Goal: Task Accomplishment & Management: Manage account settings

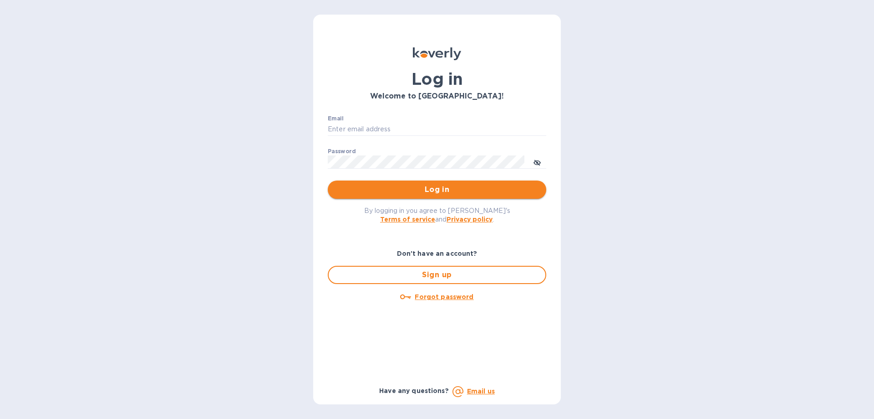
type input "[PERSON_NAME][EMAIL_ADDRESS][DOMAIN_NAME]"
click at [420, 186] on span "Log in" at bounding box center [437, 189] width 204 height 11
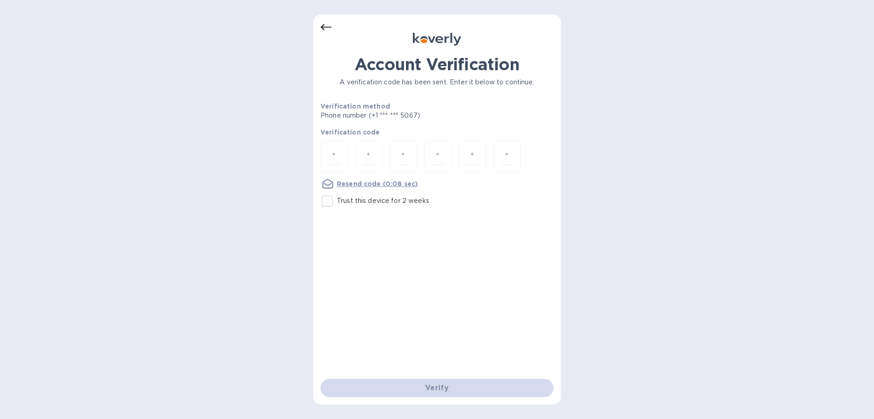
click at [362, 202] on p "Trust this device for 2 weeks" at bounding box center [383, 201] width 92 height 10
click at [337, 202] on input "Trust this device for 2 weeks" at bounding box center [327, 200] width 19 height 19
checkbox input "true"
click at [337, 153] on input "number" at bounding box center [334, 156] width 12 height 17
type input "8"
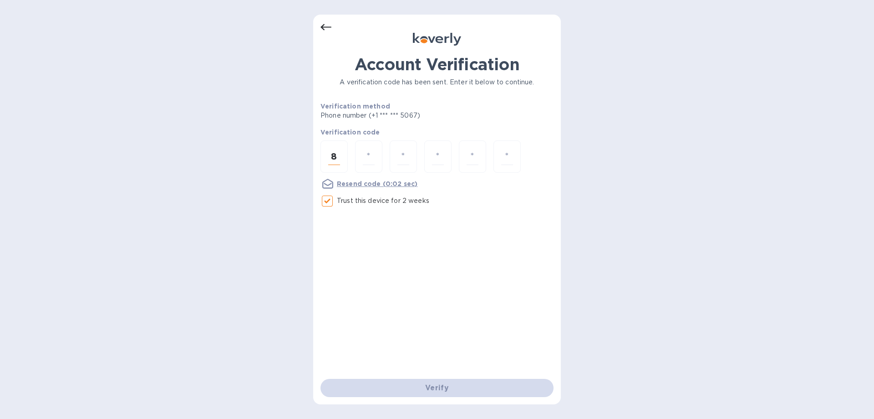
type input "9"
type input "3"
type input "8"
type input "0"
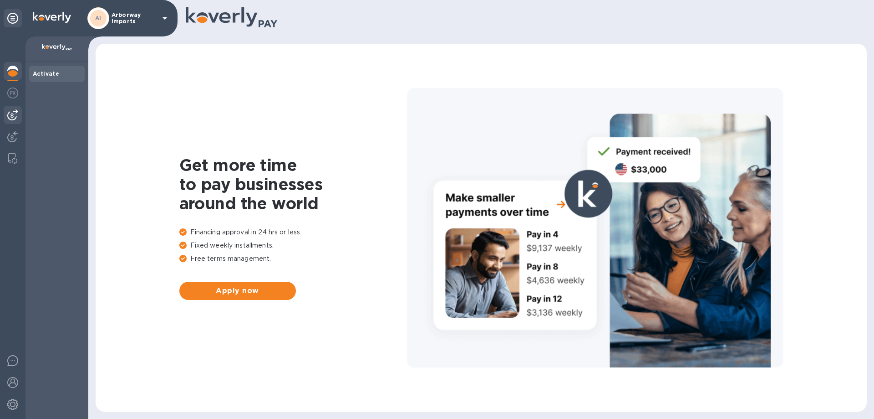
click at [15, 111] on img at bounding box center [12, 114] width 11 height 11
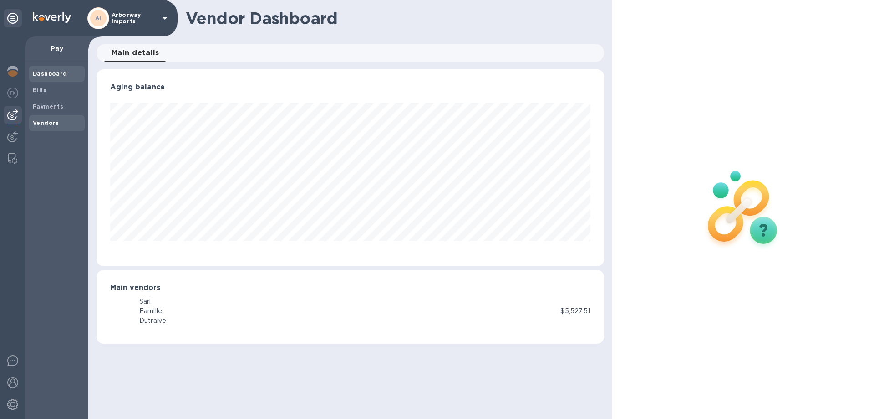
scroll to position [197, 507]
click at [43, 122] on b "Vendors" at bounding box center [46, 122] width 26 height 7
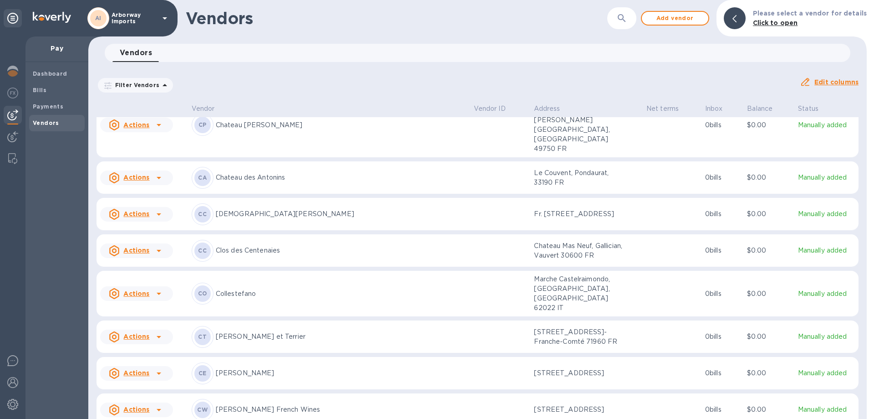
scroll to position [964, 0]
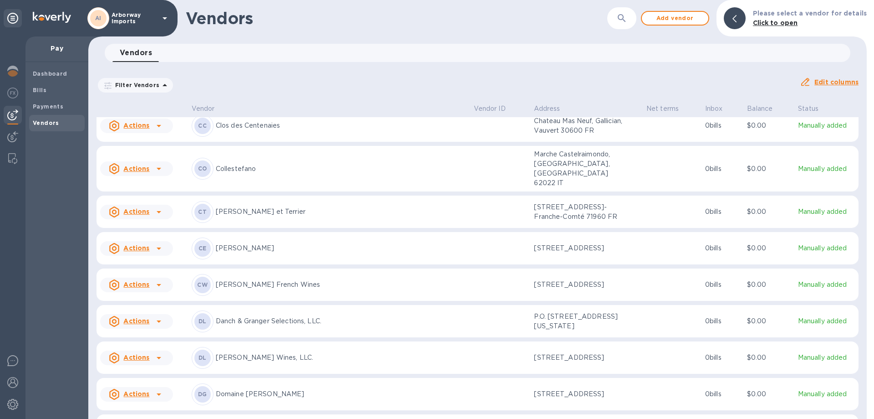
click at [291, 280] on p "[PERSON_NAME] French Wines" at bounding box center [341, 285] width 251 height 10
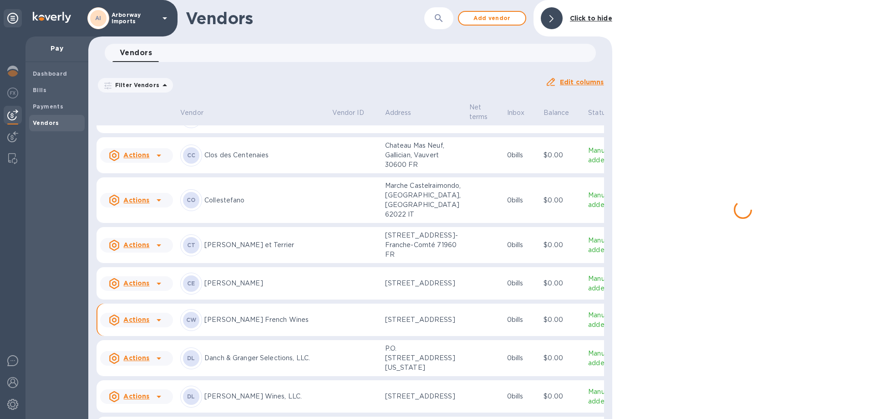
scroll to position [1019, 0]
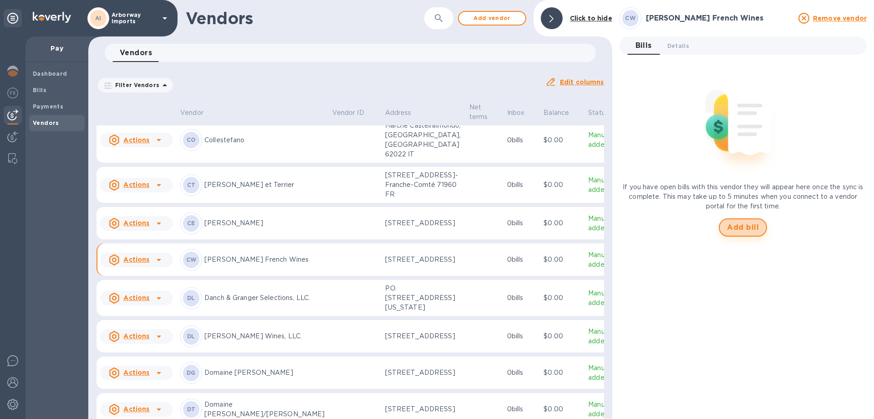
click at [755, 226] on span "Add bill" at bounding box center [743, 227] width 32 height 11
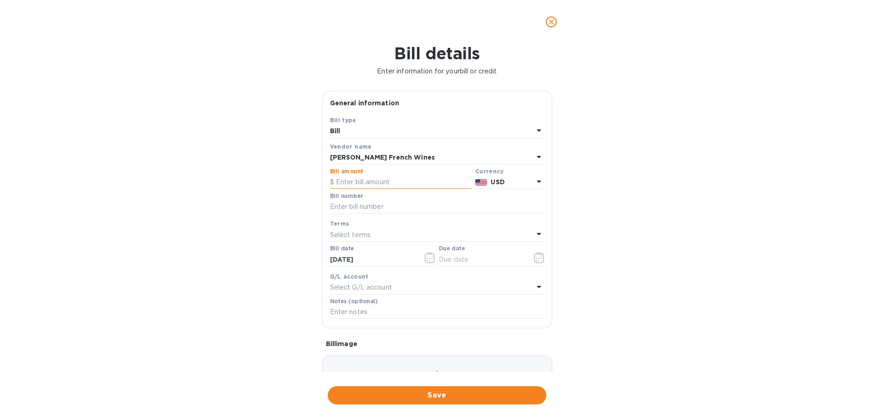
click at [393, 184] on input "text" at bounding box center [401, 182] width 142 height 14
type input "6,231.00"
click at [352, 205] on input "text" at bounding box center [437, 207] width 214 height 14
type input "CH Bills Paid [DATE]"
click at [537, 261] on icon "button" at bounding box center [539, 257] width 10 height 11
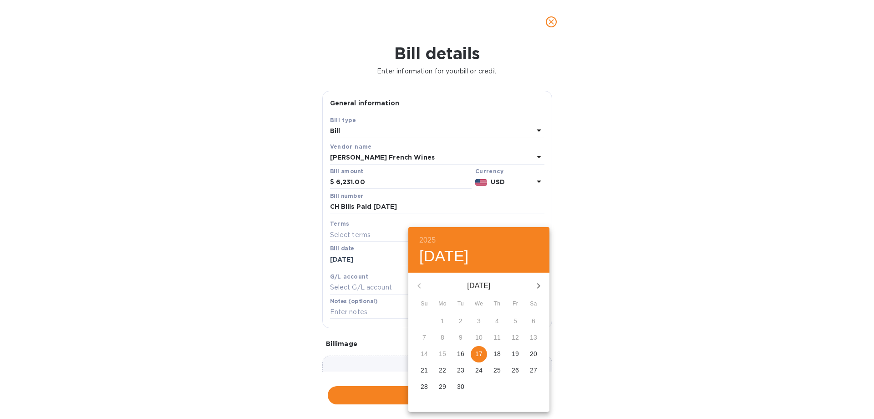
click at [476, 352] on p "17" at bounding box center [478, 353] width 7 height 9
type input "[DATE]"
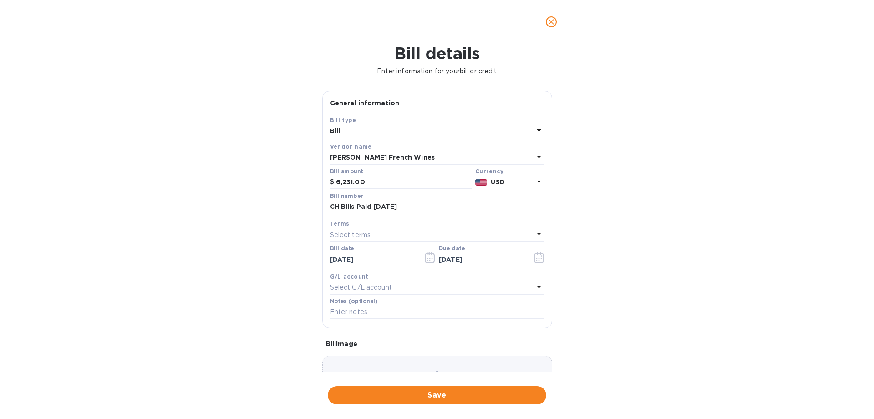
click at [453, 368] on div "Choose a bill and drag it here" at bounding box center [437, 388] width 230 height 66
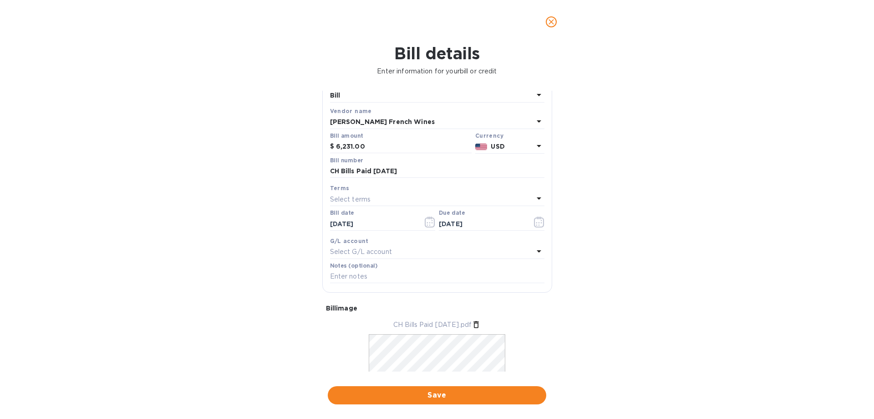
scroll to position [88, 0]
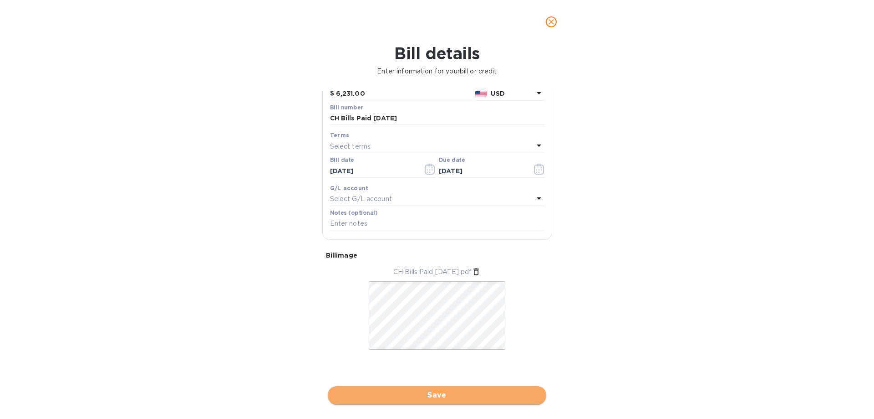
click at [460, 393] on span "Save" at bounding box center [437, 394] width 204 height 11
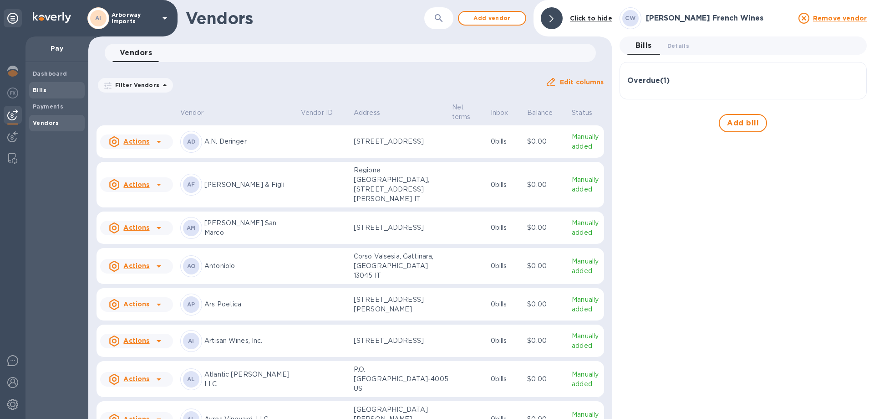
click at [67, 91] on span "Bills" at bounding box center [57, 90] width 48 height 9
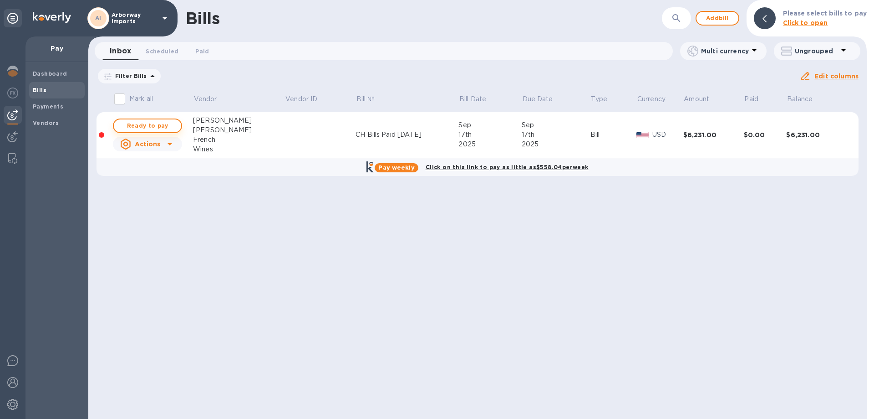
click at [169, 124] on span "Ready to pay" at bounding box center [147, 125] width 53 height 11
checkbox input "true"
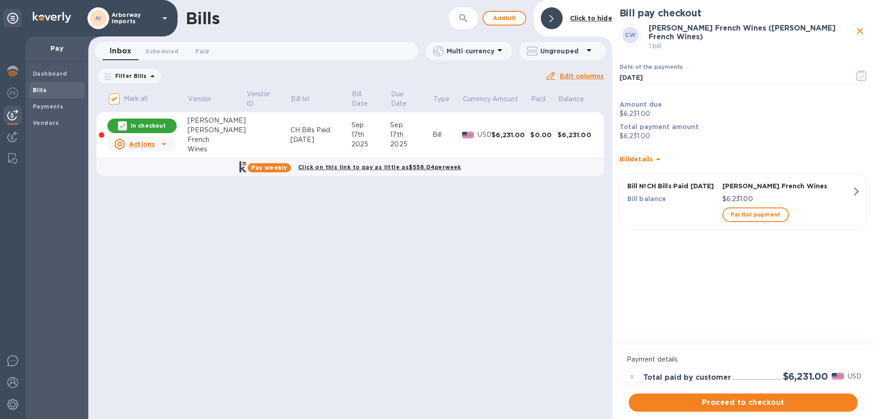
click at [813, 399] on span "Proceed to checkout" at bounding box center [743, 402] width 214 height 11
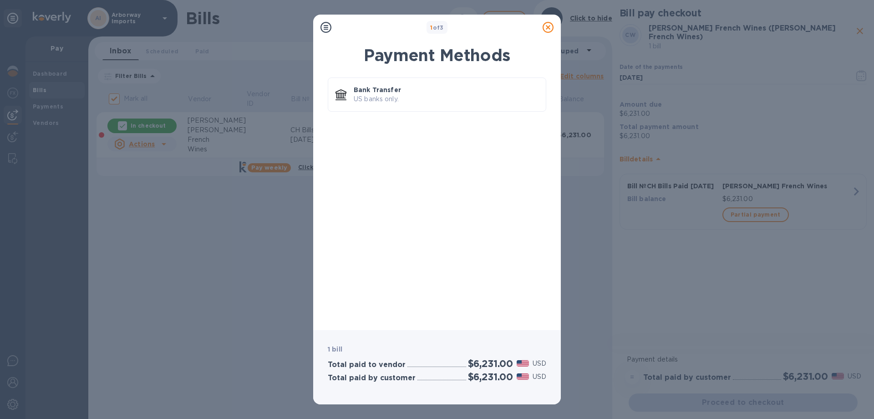
click at [406, 71] on div "Payment Methods Bank Transfer US banks only." at bounding box center [437, 184] width 219 height 277
click at [406, 94] on p "Bank Transfer" at bounding box center [446, 89] width 185 height 9
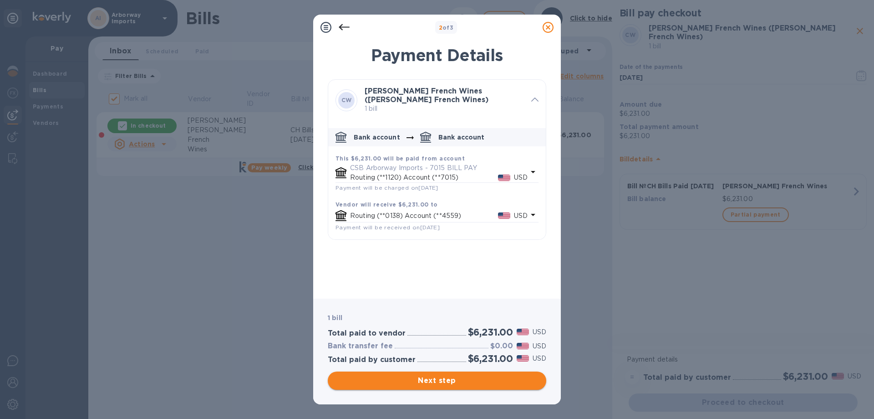
click at [466, 384] on span "Next step" at bounding box center [437, 380] width 204 height 11
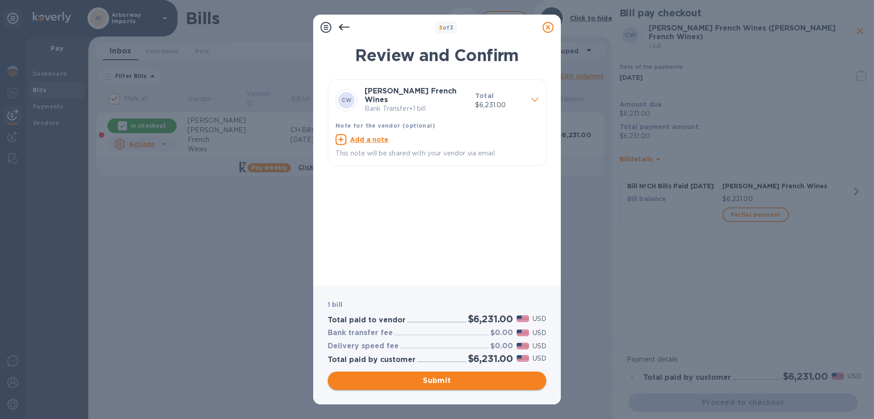
click at [460, 385] on span "Submit" at bounding box center [437, 380] width 204 height 11
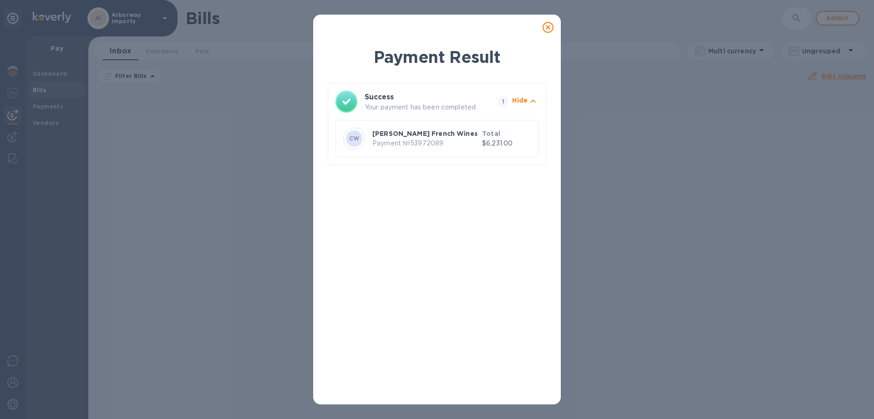
click at [547, 25] on icon at bounding box center [548, 27] width 11 height 11
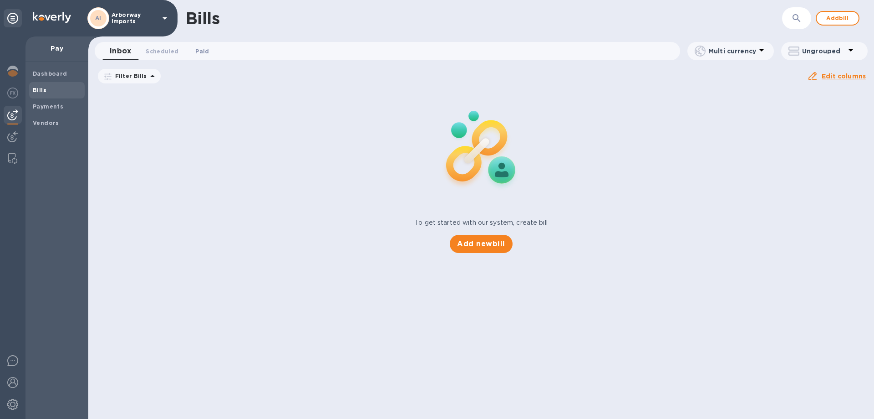
click at [203, 52] on span "Paid 0" at bounding box center [202, 51] width 14 height 10
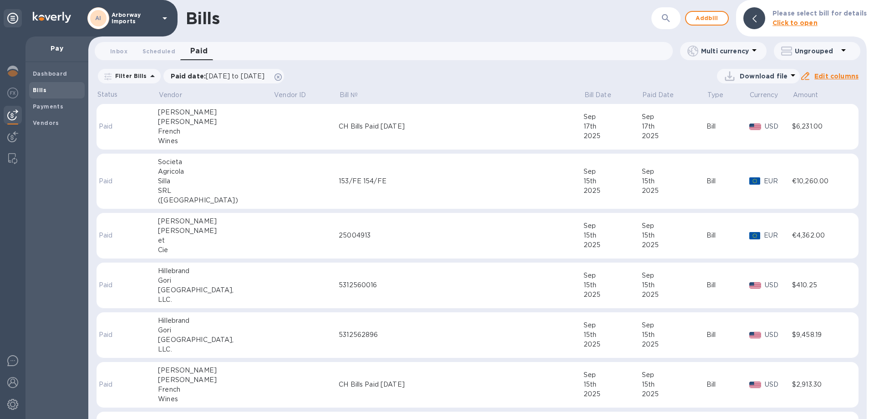
click at [352, 135] on td "CH Bills Paid [DATE]" at bounding box center [461, 127] width 245 height 46
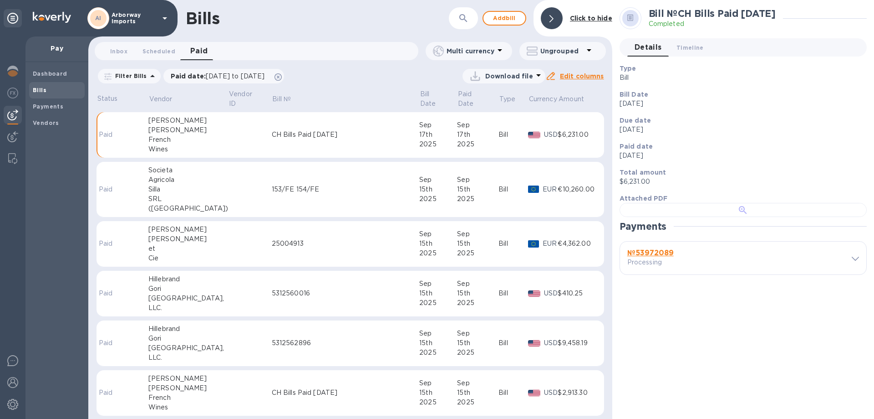
scroll to position [176, 0]
click at [662, 257] on b "№ 53972089" at bounding box center [651, 252] width 46 height 9
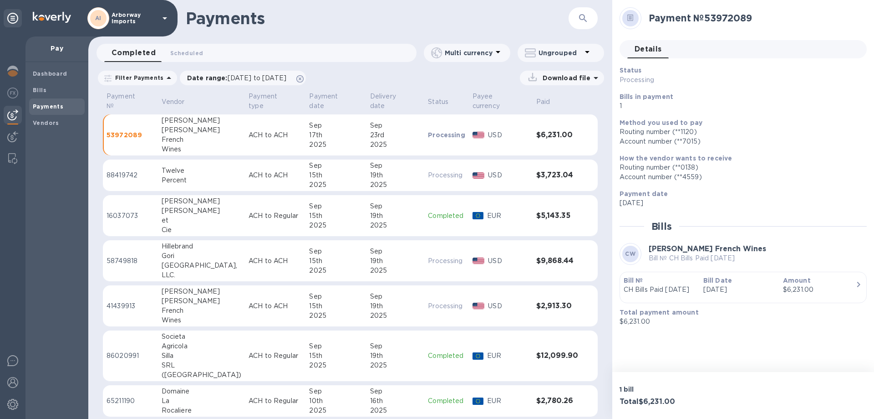
click at [412, 208] on td "[DATE]" at bounding box center [396, 215] width 58 height 41
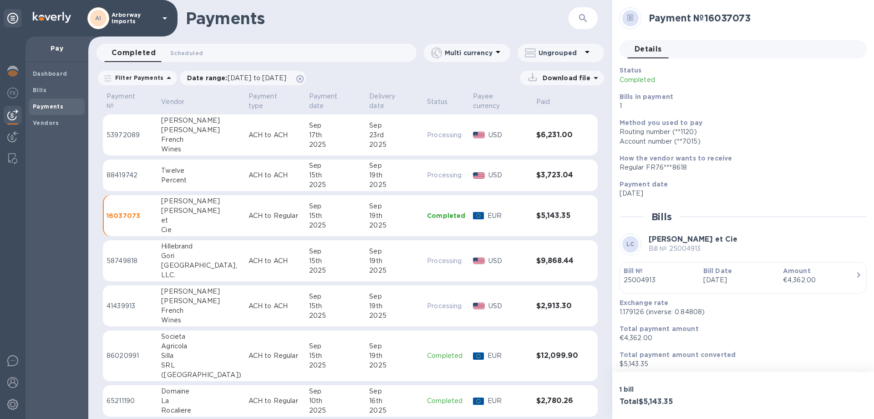
click at [688, 276] on p "25004913" at bounding box center [660, 280] width 72 height 10
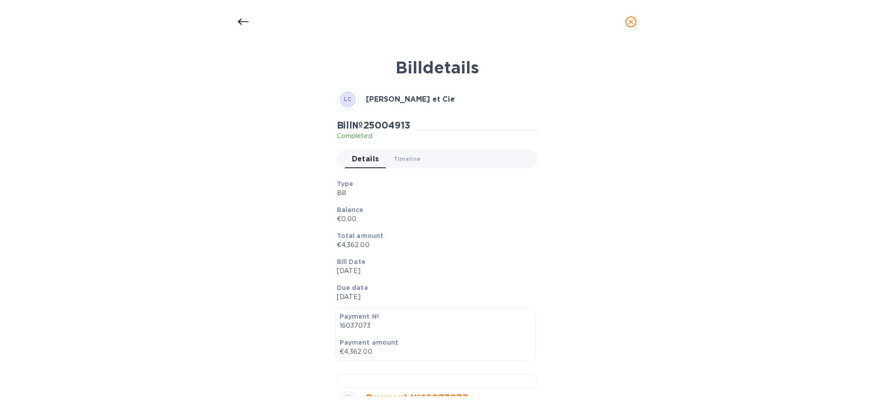
click at [245, 18] on icon at bounding box center [243, 21] width 11 height 11
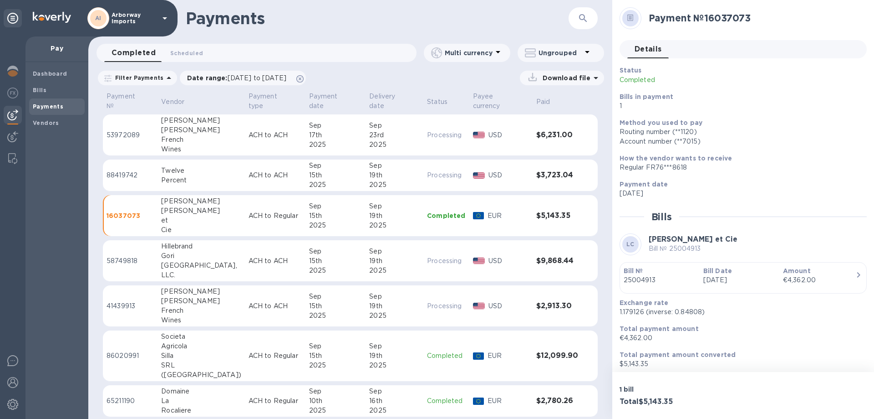
click at [249, 130] on p "ACH to ACH" at bounding box center [275, 135] width 53 height 10
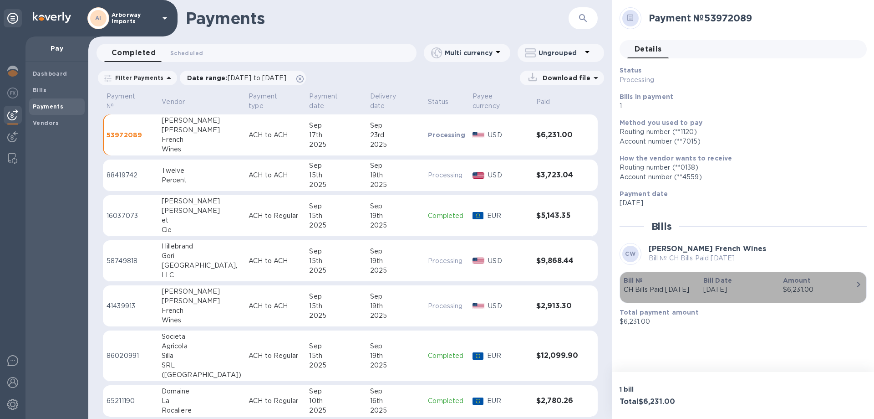
click at [707, 299] on div "button" at bounding box center [743, 296] width 239 height 5
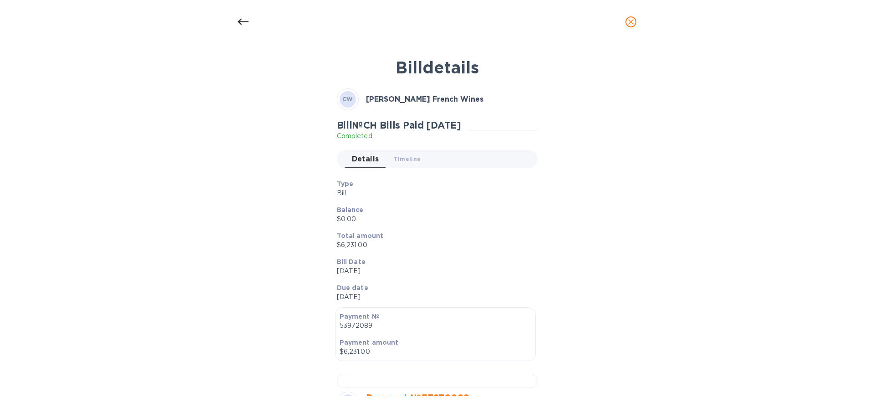
click at [451, 224] on div "Balance $0.00" at bounding box center [433, 214] width 201 height 26
